Goal: Task Accomplishment & Management: Manage account settings

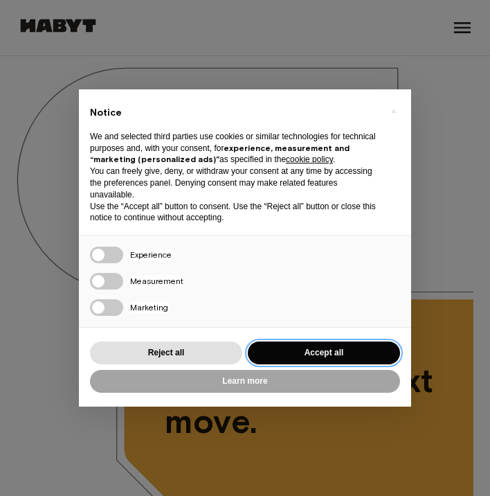
click at [300, 347] on button "Accept all" at bounding box center [324, 352] width 152 height 23
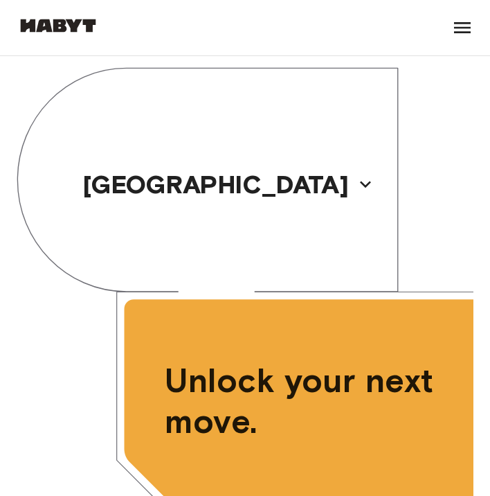
click at [457, 32] on icon at bounding box center [462, 27] width 17 height 11
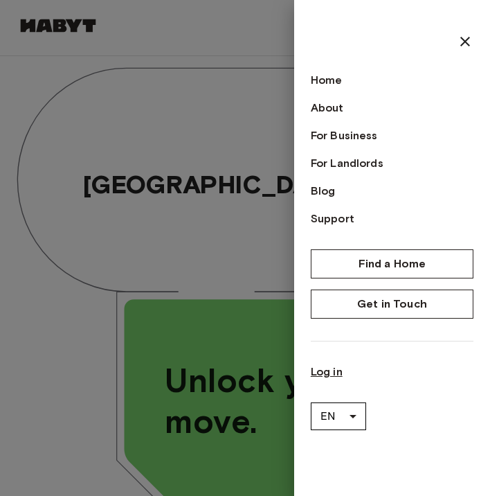
click at [327, 376] on link "Log in" at bounding box center [392, 372] width 163 height 17
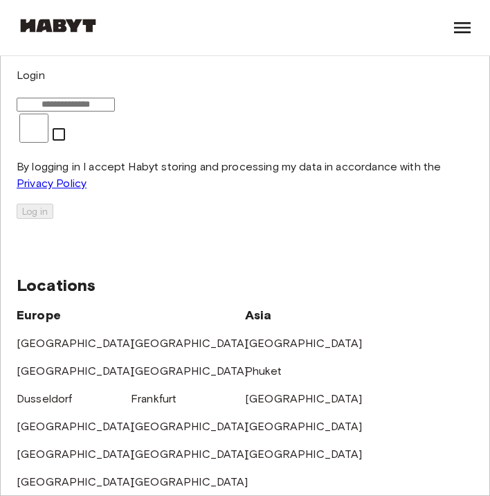
click at [115, 112] on input "email" at bounding box center [66, 105] width 98 height 14
type input "**********"
click at [53, 219] on button "Log in" at bounding box center [35, 211] width 37 height 15
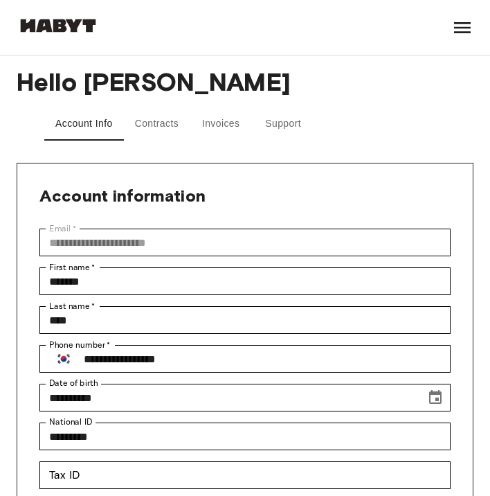
click at [148, 127] on button "Contracts" at bounding box center [157, 123] width 66 height 33
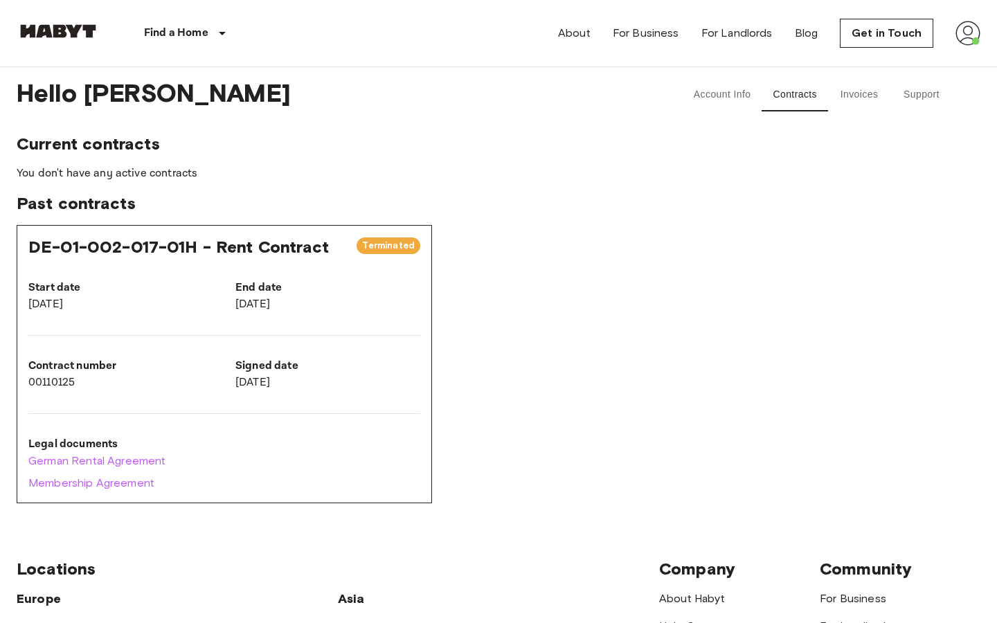
click at [197, 339] on div "Contract number 00110125" at bounding box center [109, 363] width 207 height 55
click at [123, 467] on link "German Rental Agreement" at bounding box center [224, 461] width 392 height 17
click at [367, 240] on span "Terminated" at bounding box center [389, 246] width 64 height 14
click at [238, 262] on div "End date [DATE]" at bounding box center [316, 285] width 207 height 55
click at [117, 173] on p "You don't have any active contracts" at bounding box center [499, 174] width 964 height 17
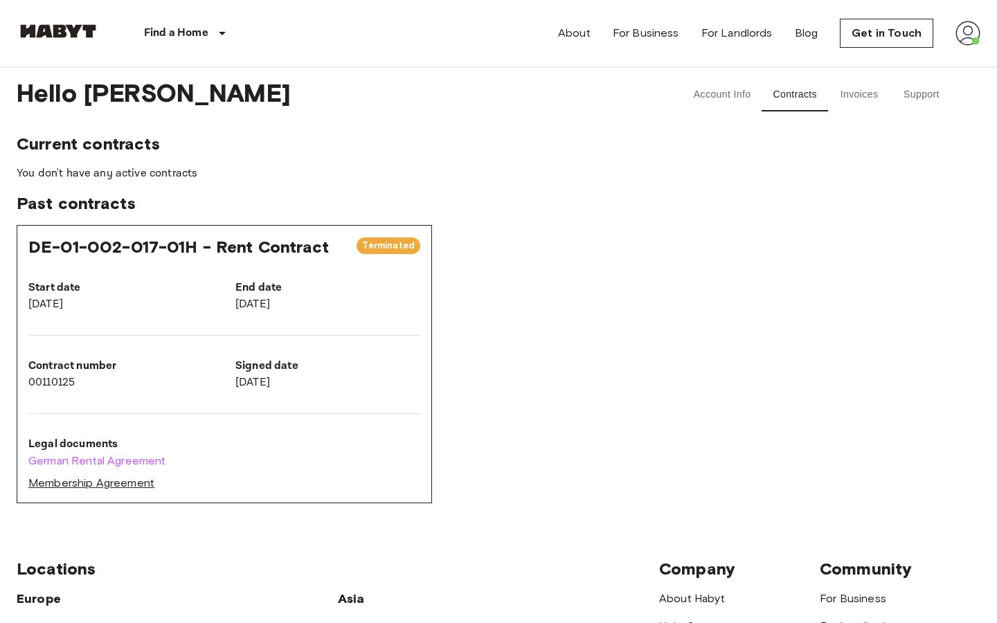
click at [122, 483] on link "Membership Agreement" at bounding box center [224, 483] width 392 height 17
click at [490, 95] on button "Invoices" at bounding box center [859, 94] width 62 height 33
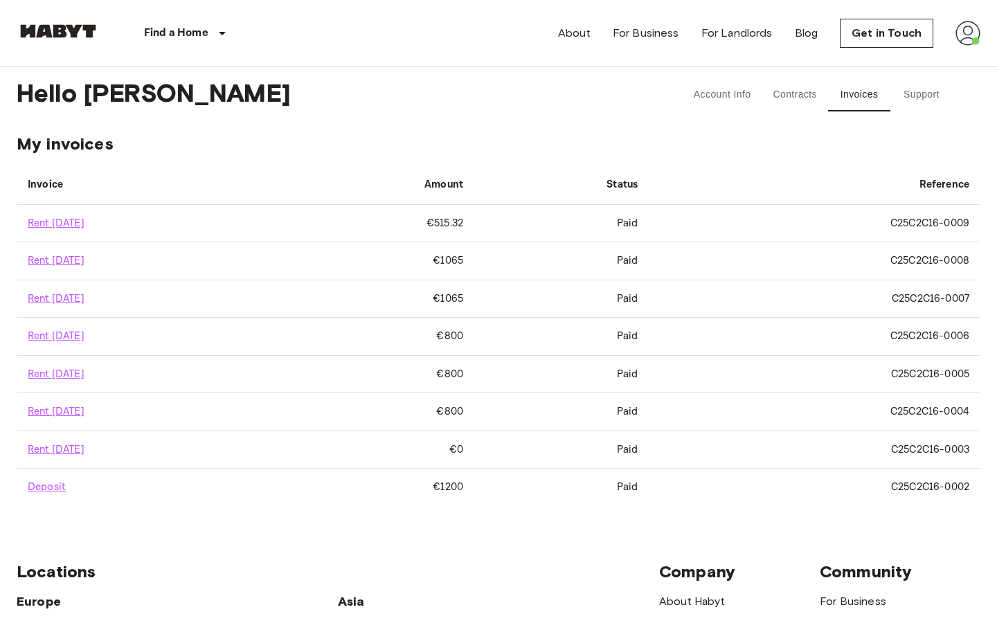
click at [490, 91] on button "Support" at bounding box center [922, 94] width 62 height 33
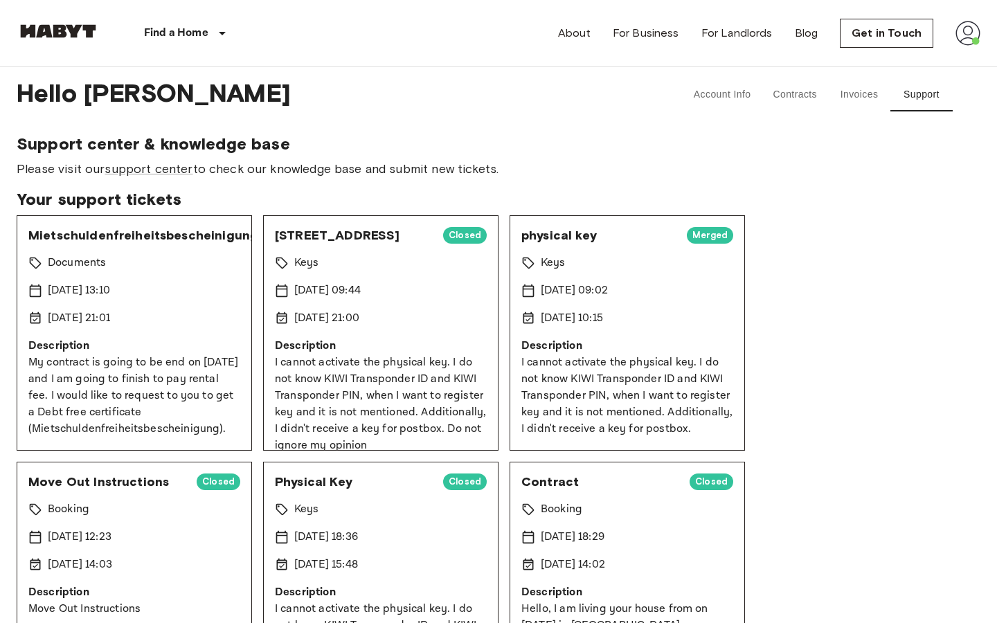
click at [146, 267] on div "Documents" at bounding box center [134, 263] width 212 height 17
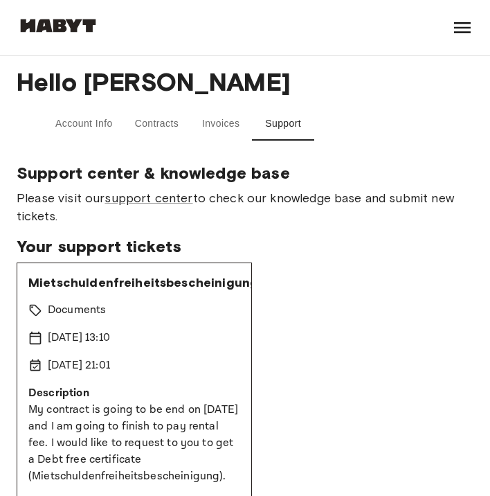
click at [64, 23] on img at bounding box center [58, 26] width 83 height 14
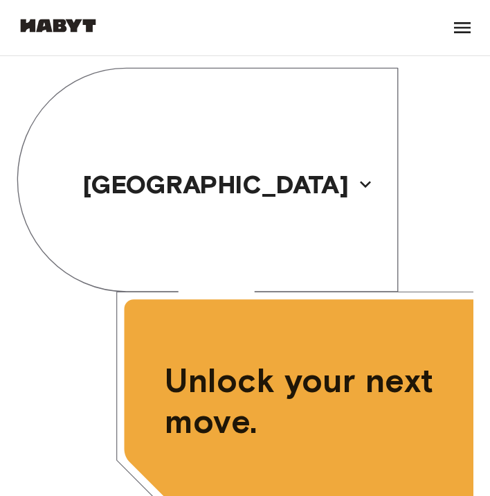
click at [467, 30] on icon at bounding box center [463, 28] width 22 height 22
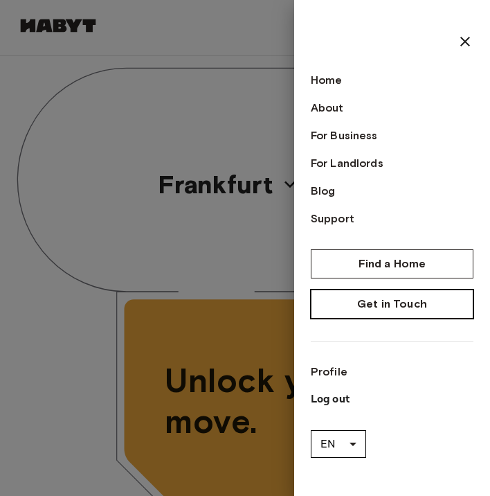
click at [422, 301] on link "Get in Touch" at bounding box center [392, 303] width 163 height 29
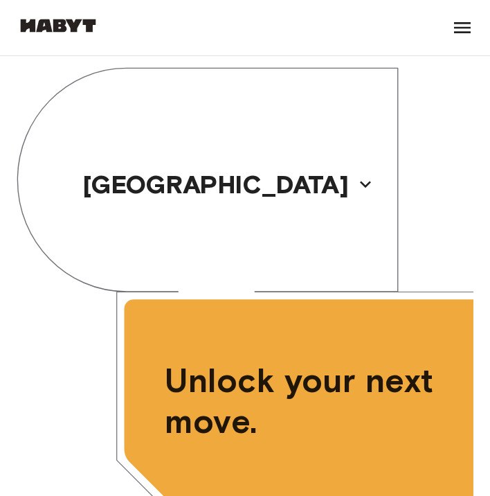
click at [463, 30] on icon at bounding box center [463, 28] width 22 height 22
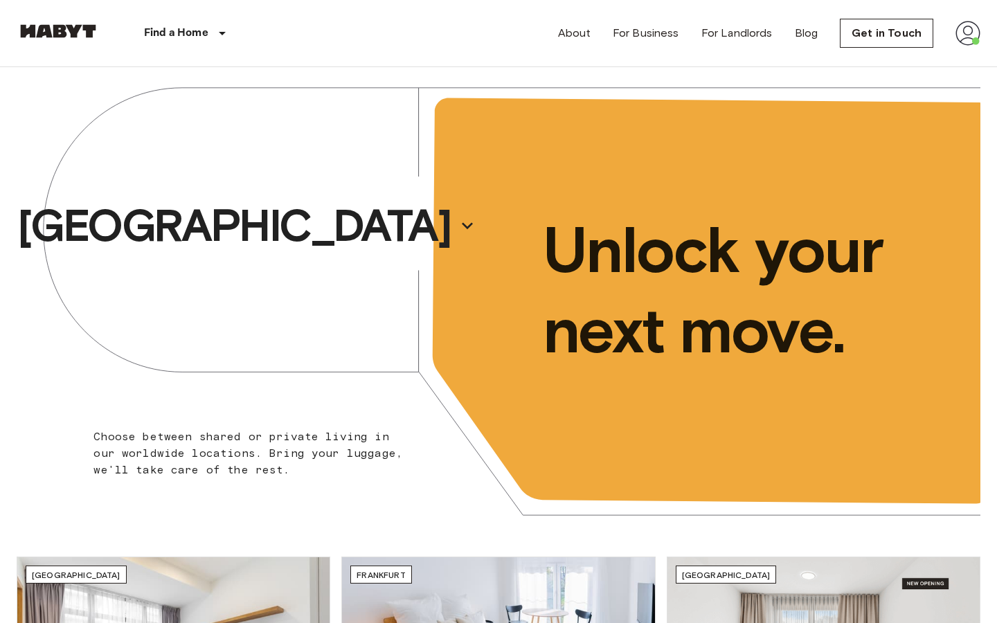
click at [958, 41] on img at bounding box center [968, 33] width 25 height 25
click at [871, 61] on li "Profile" at bounding box center [917, 58] width 139 height 25
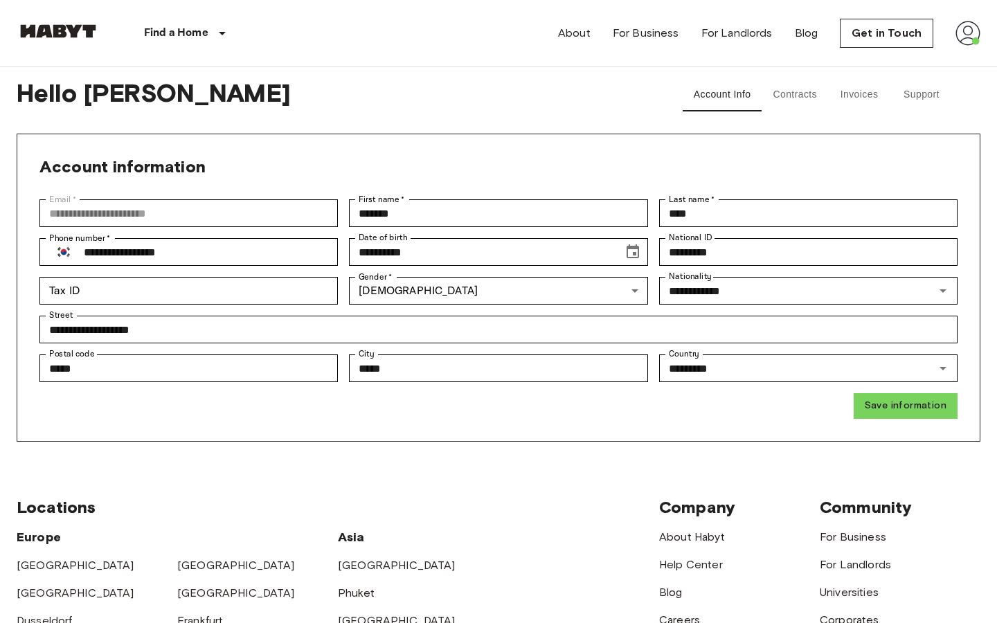
click at [795, 94] on button "Contracts" at bounding box center [795, 94] width 66 height 33
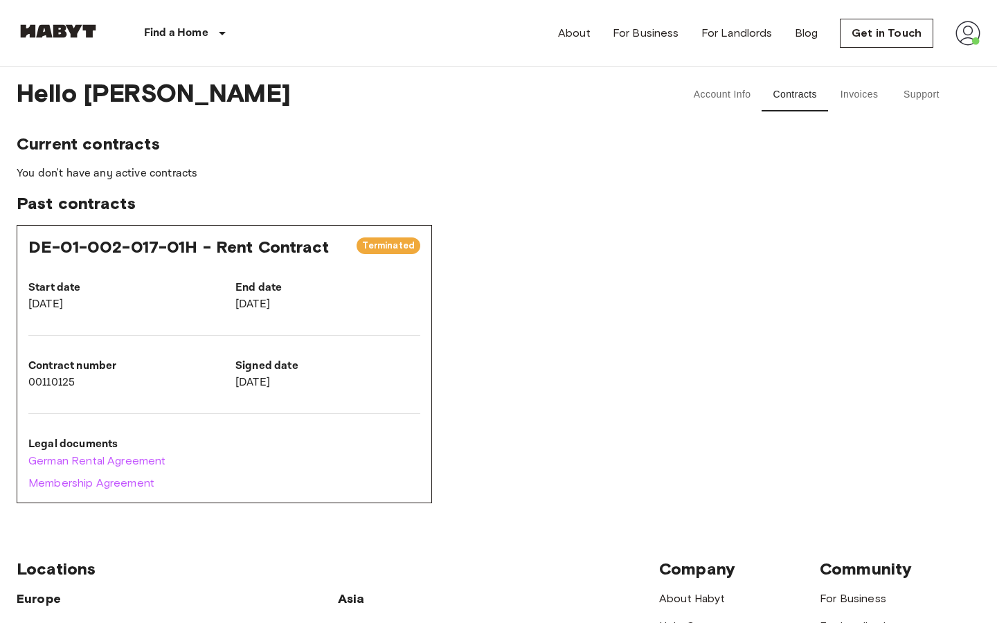
click at [355, 271] on div "End date [DATE]" at bounding box center [316, 285] width 207 height 55
click at [138, 371] on p "Contract number" at bounding box center [120, 366] width 185 height 17
click at [867, 105] on button "Invoices" at bounding box center [859, 94] width 62 height 33
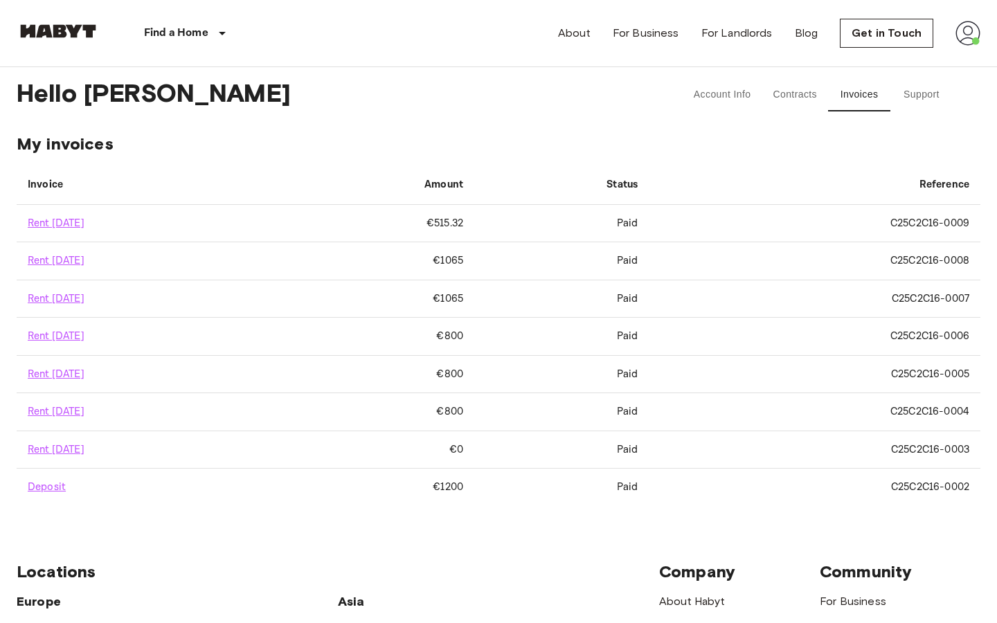
click at [909, 96] on button "Support" at bounding box center [922, 94] width 62 height 33
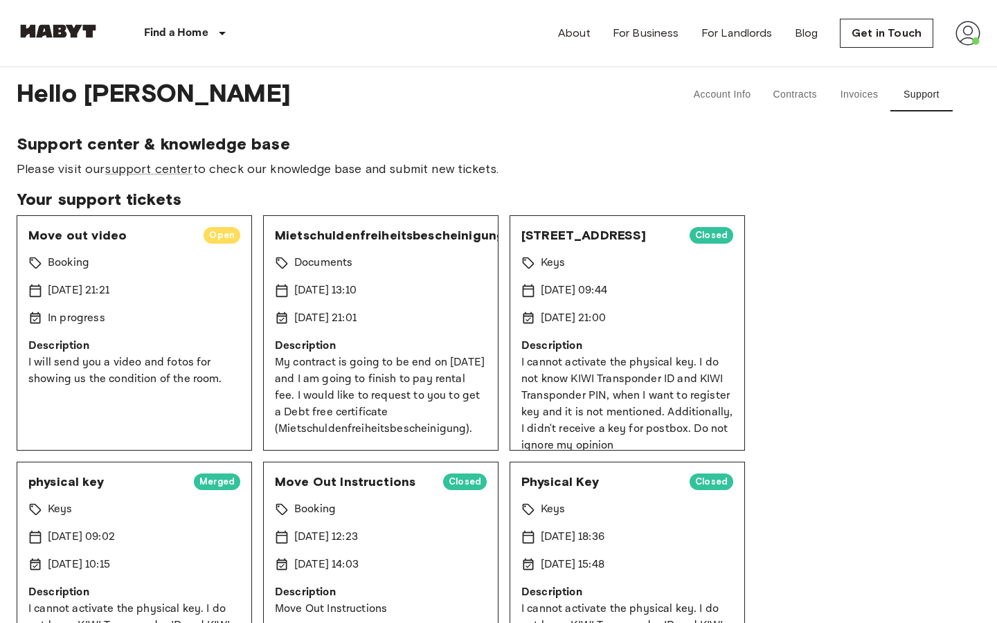
click at [73, 335] on div "Move out video Open Booking [DATE] 21:21 In progress Description I will send yo…" at bounding box center [134, 332] width 235 height 235
click at [144, 332] on div "Move out video Open Booking [DATE] 21:21 In progress Description I will send yo…" at bounding box center [134, 332] width 235 height 235
click at [169, 175] on link "support center" at bounding box center [149, 168] width 88 height 15
click at [600, 133] on div "Hello [PERSON_NAME] Account Info Contracts Invoices Support Support center & kn…" at bounding box center [499, 628] width 964 height 1123
